Goal: Check status: Check status

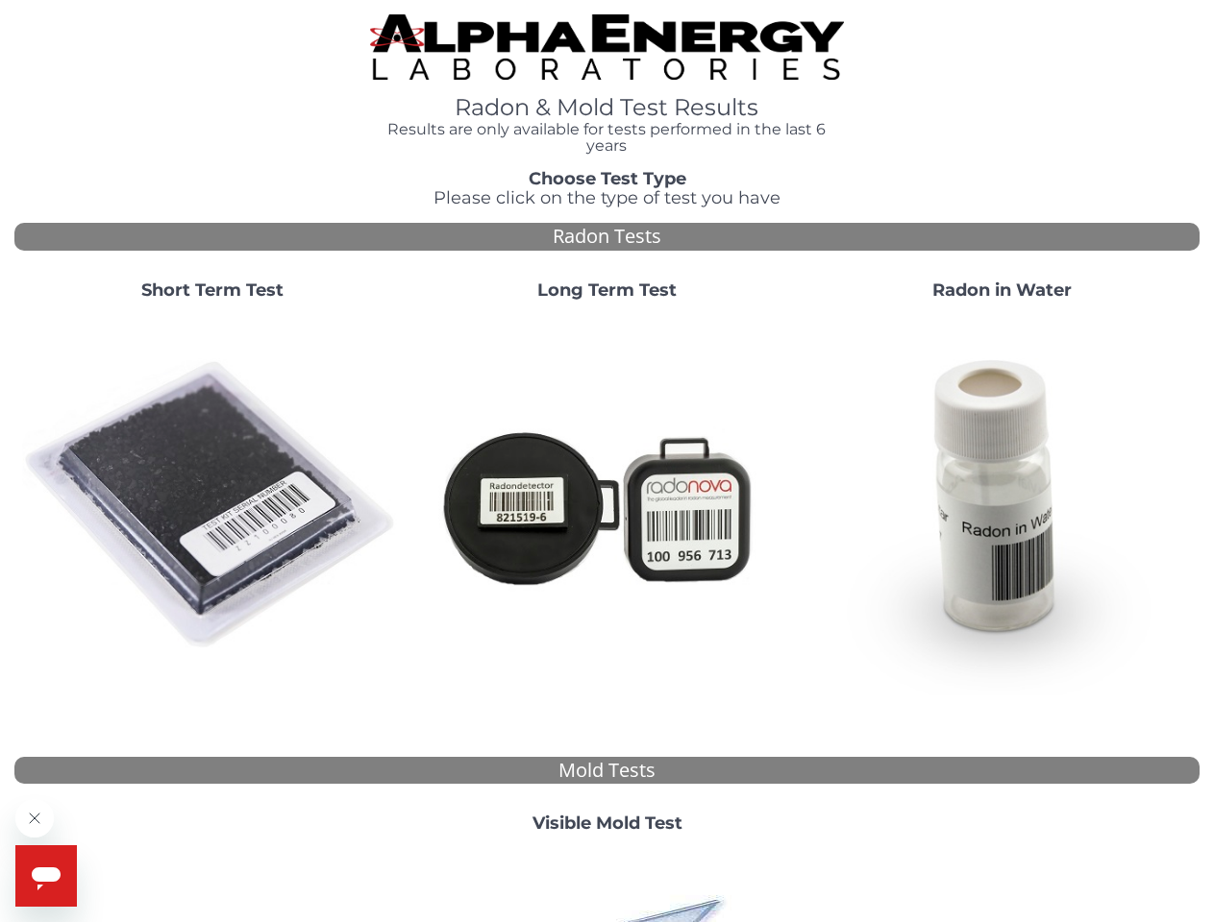
click at [211, 291] on strong "Short Term Test" at bounding box center [212, 290] width 142 height 21
click at [211, 505] on body "Radon & Mold Test Results Results are only available for tests performed in the…" at bounding box center [607, 676] width 1214 height 1353
click at [606, 505] on body "Radon & Mold Test Results Results are only available for tests performed in the…" at bounding box center [607, 676] width 1214 height 1353
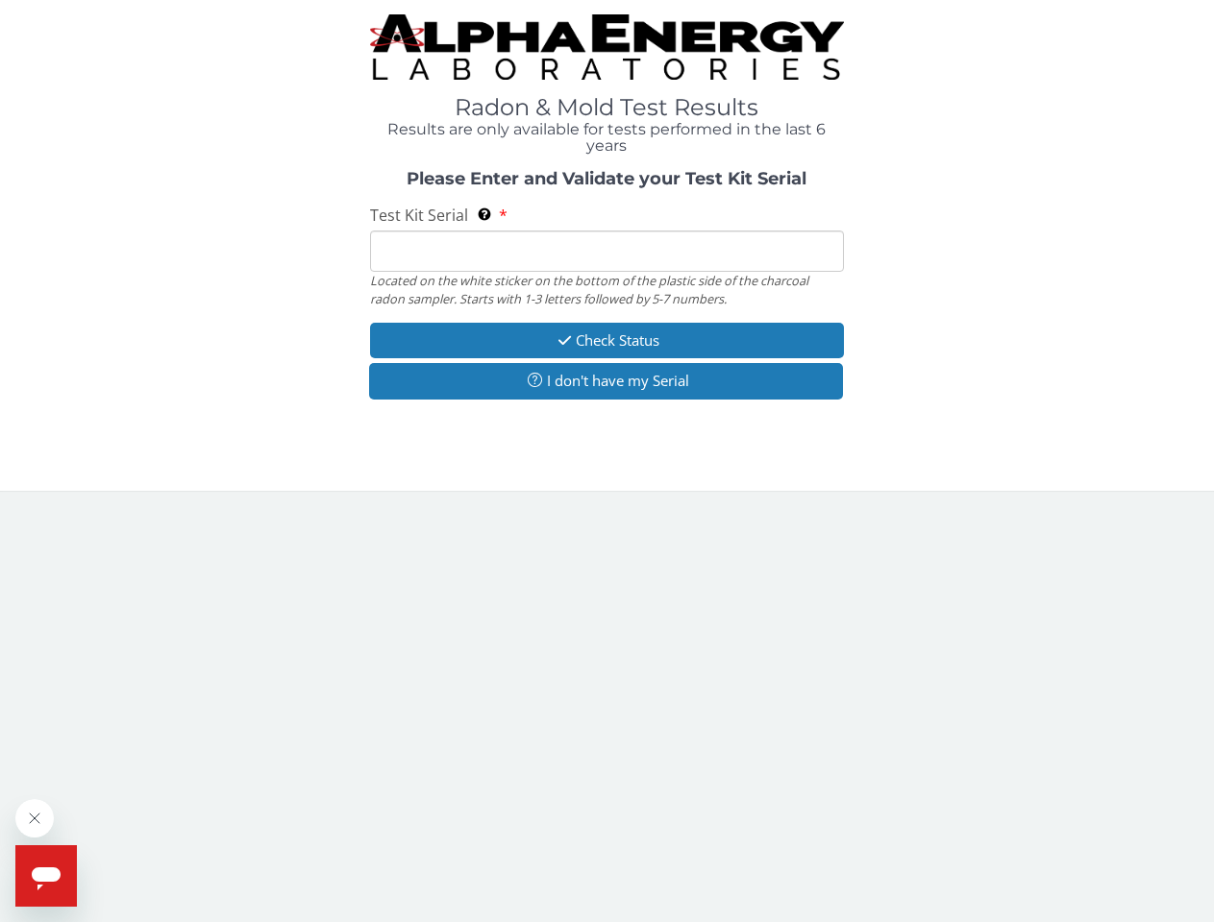
click at [1001, 291] on div "Please Enter and Validate your Test Kit Serial Test Kit Serial Located on the w…" at bounding box center [606, 287] width 1185 height 234
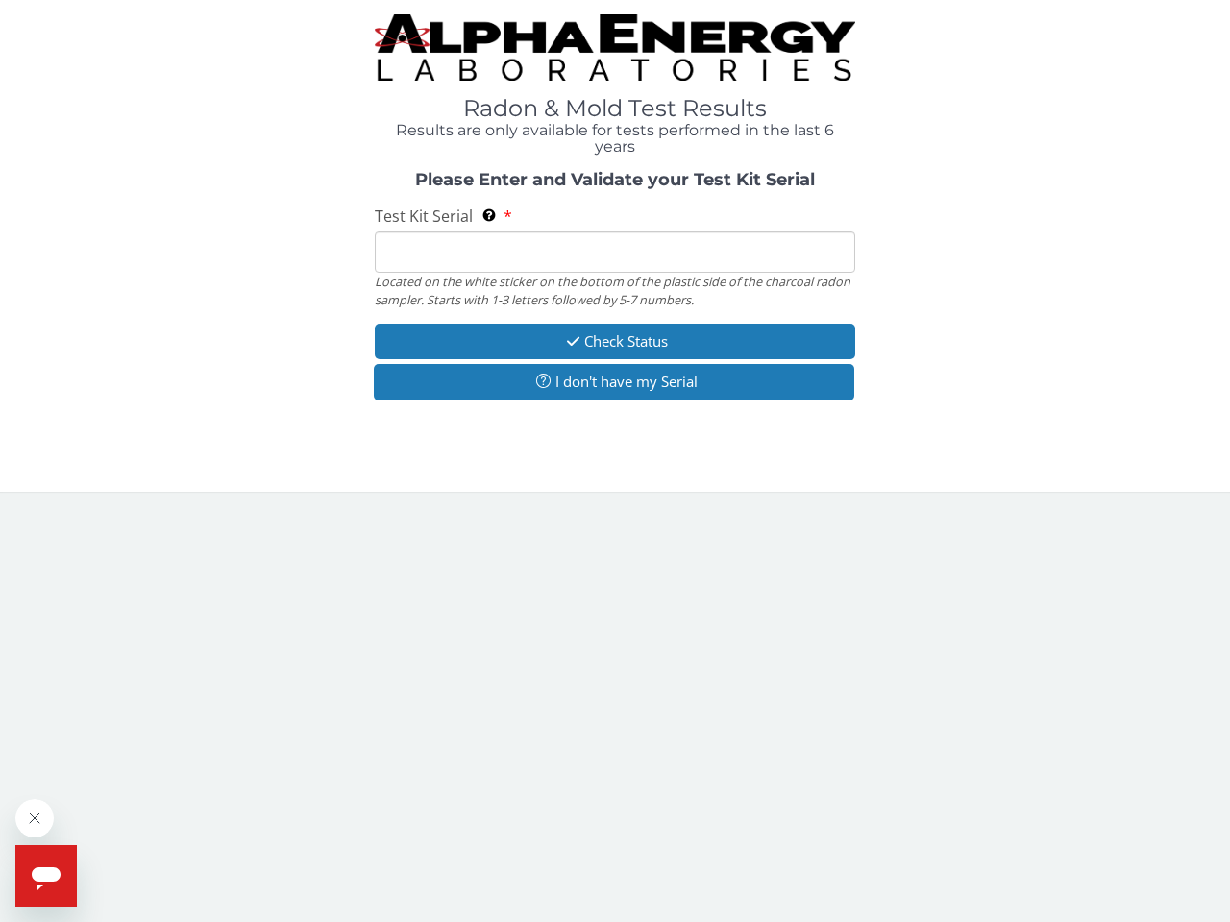
click at [1001, 505] on body "Radon & Mold Test Results Results are only available for tests performed in the…" at bounding box center [615, 461] width 1230 height 922
click at [606, 824] on body "Radon & Mold Test Results Results are only available for tests performed in the…" at bounding box center [615, 461] width 1230 height 922
click at [606, 886] on body "Radon & Mold Test Results Results are only available for tests performed in the…" at bounding box center [615, 461] width 1230 height 922
click at [35, 819] on icon "Close message from company" at bounding box center [35, 819] width 10 height 10
click at [86, 859] on span "Help" at bounding box center [88, 858] width 31 height 15
